Goal: Navigation & Orientation: Find specific page/section

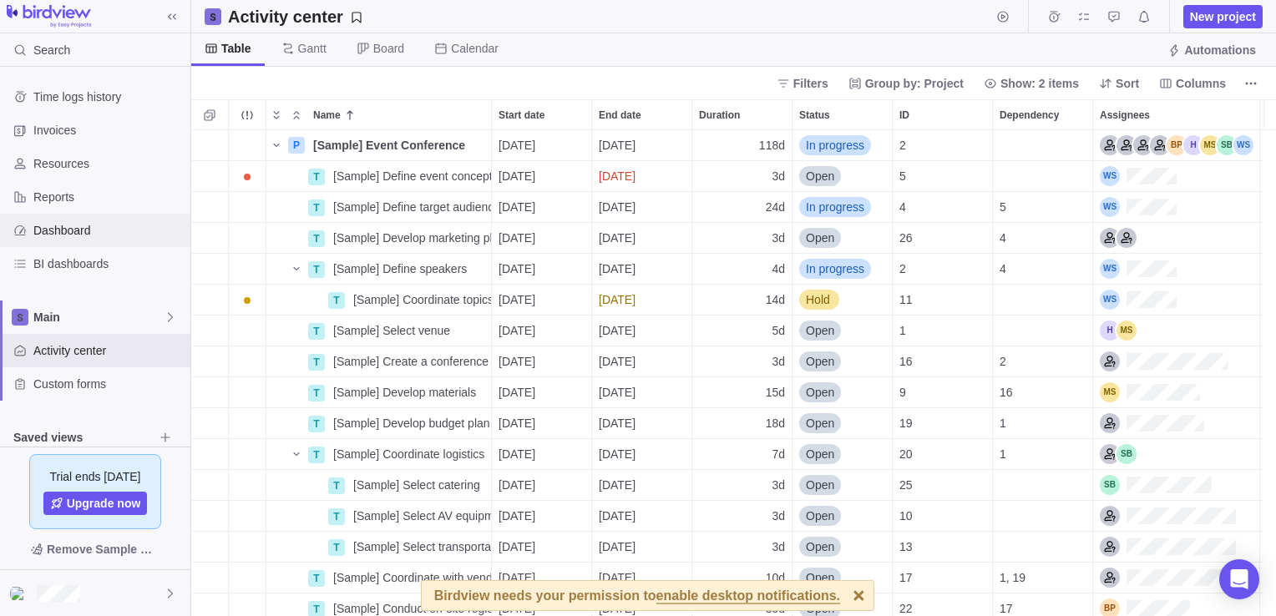
click at [89, 241] on div "Dashboard" at bounding box center [95, 230] width 190 height 33
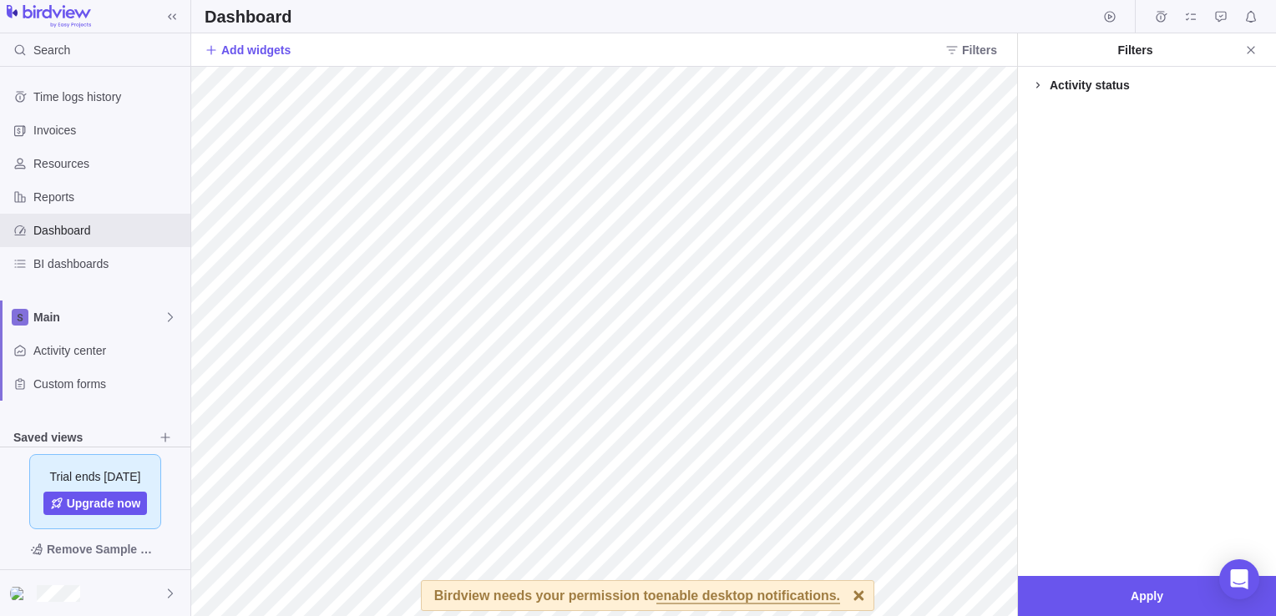
click at [1041, 84] on icon at bounding box center [1037, 84] width 13 height 13
click at [1052, 109] on icon at bounding box center [1050, 108] width 13 height 13
click at [1254, 50] on icon "Close" at bounding box center [1250, 49] width 13 height 13
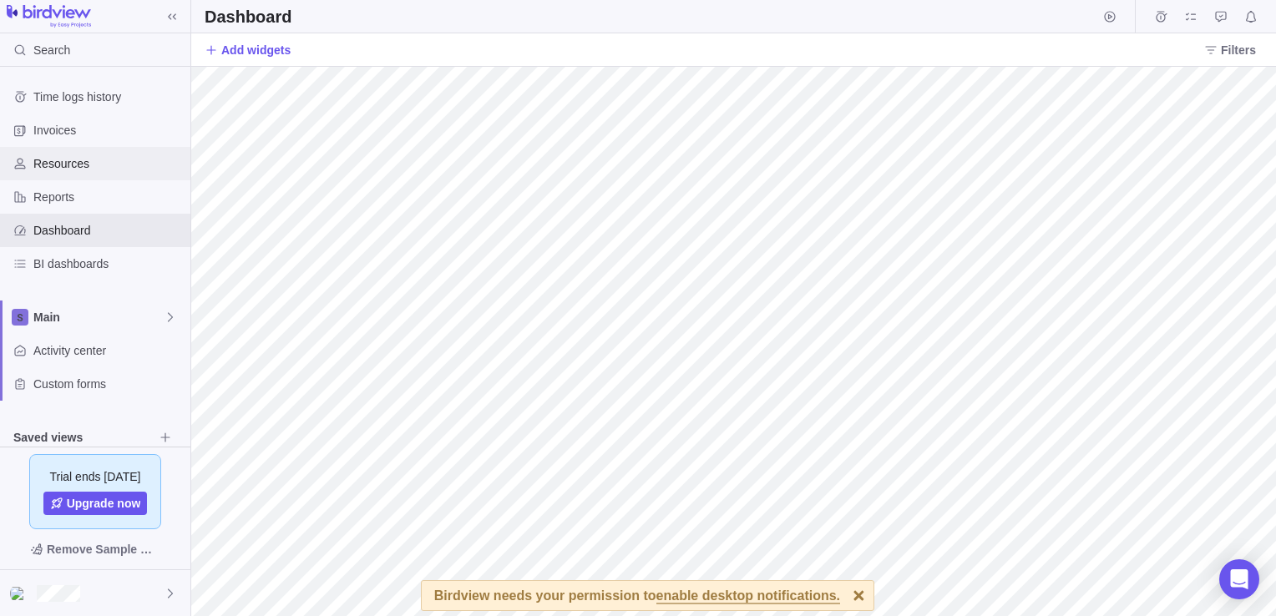
click at [82, 147] on div "Resources" at bounding box center [95, 163] width 190 height 33
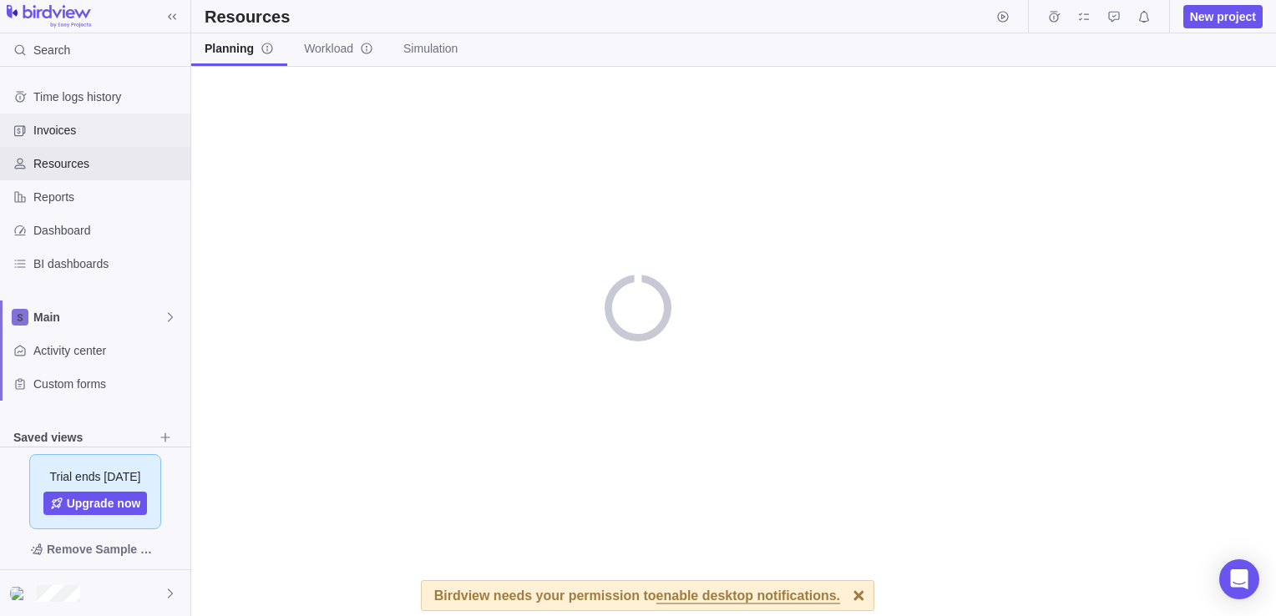
click at [63, 133] on span "Invoices" at bounding box center [108, 130] width 150 height 17
